Goal: Task Accomplishment & Management: Manage account settings

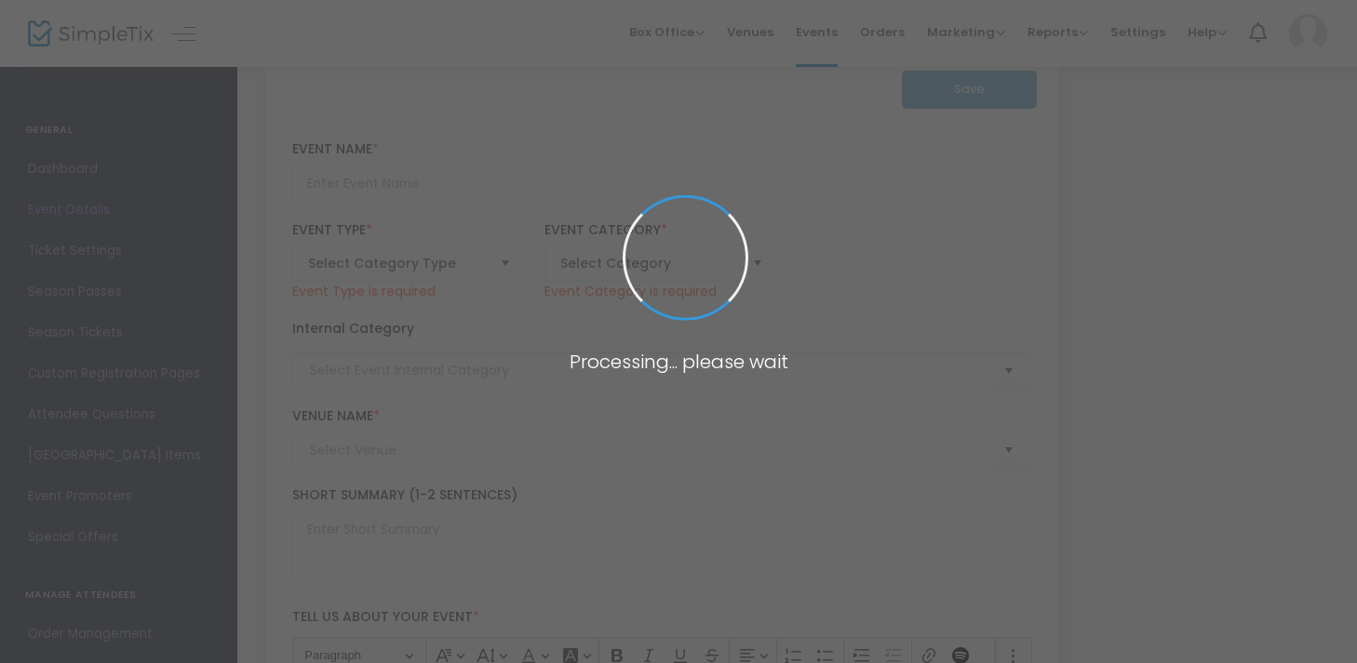
type input "Fall Club Fair"
type textarea "It's back to school season but clubs aren't just for students! Are you looking …"
type input "RSVP"
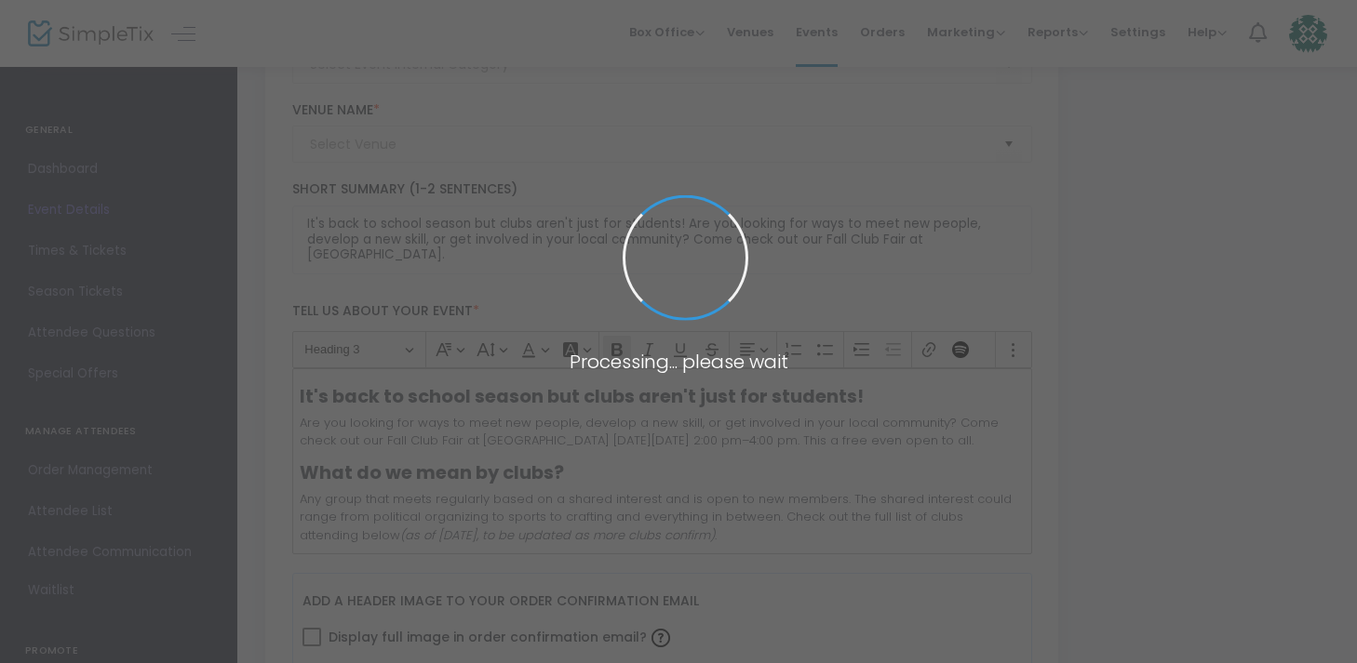
type input "CultureHouse HQ"
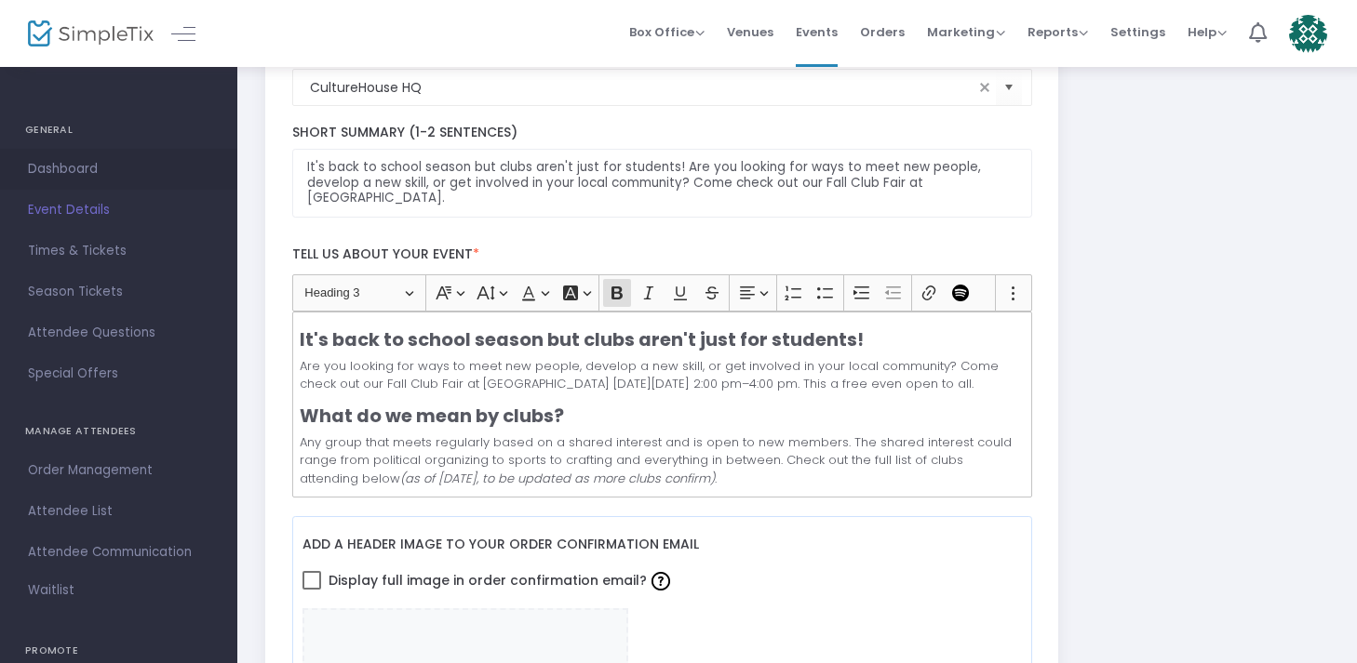
click at [62, 157] on span "Dashboard" at bounding box center [118, 169] width 181 height 24
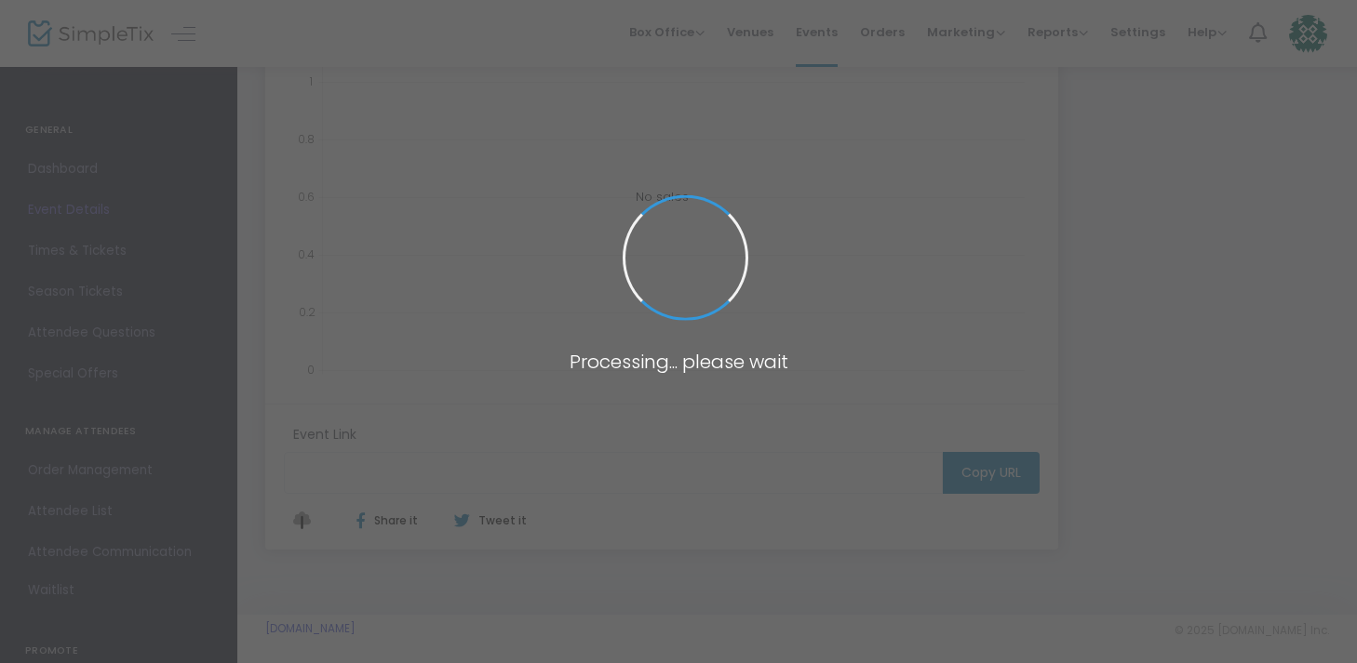
type input "[URL][DOMAIN_NAME]"
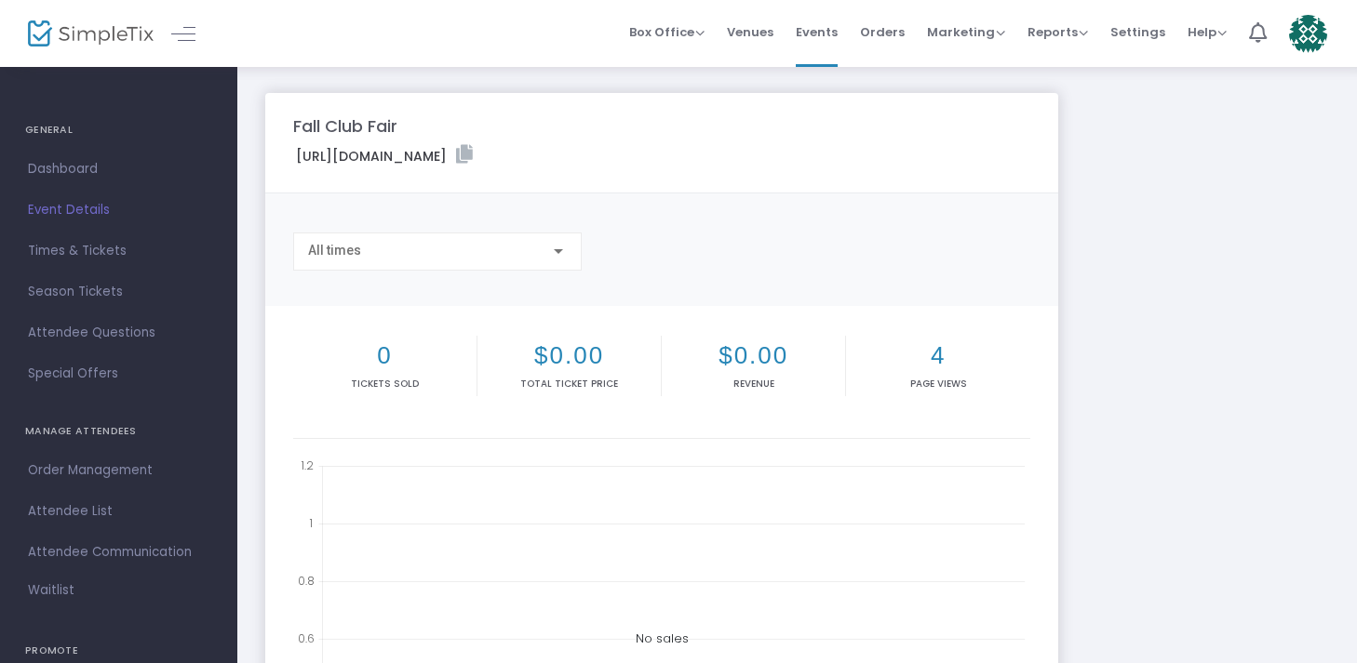
click at [473, 156] on label "[URL][DOMAIN_NAME]" at bounding box center [384, 155] width 177 height 21
click at [473, 156] on icon at bounding box center [464, 154] width 17 height 19
